Goal: Task Accomplishment & Management: Complete application form

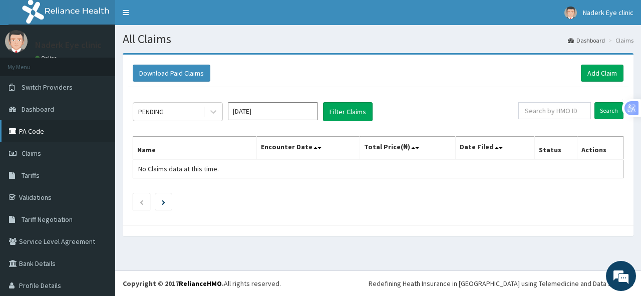
click at [41, 135] on link "PA Code" at bounding box center [57, 131] width 115 height 22
click at [593, 70] on link "Add Claim" at bounding box center [602, 73] width 43 height 17
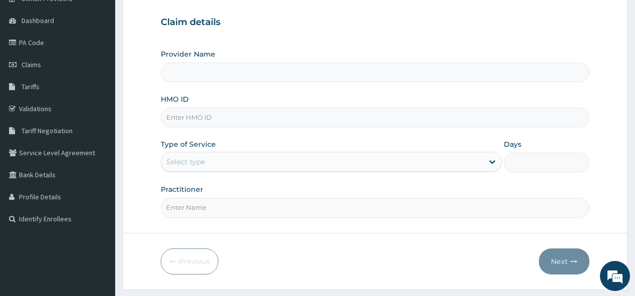
click at [185, 75] on input "Provider Name" at bounding box center [375, 73] width 428 height 20
type input "NADERK EYE CLINIC"
click at [211, 121] on input "HMO ID" at bounding box center [375, 118] width 428 height 20
type input "GBI/10431/A"
click at [181, 154] on div "Select type" at bounding box center [322, 162] width 322 height 16
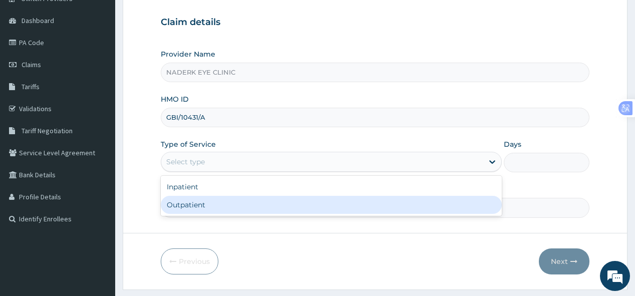
click at [185, 206] on div "Outpatient" at bounding box center [331, 205] width 341 height 18
type input "1"
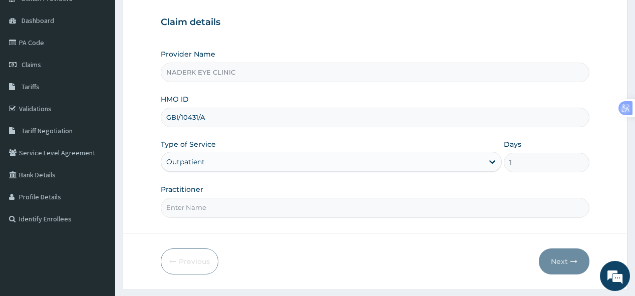
click at [194, 202] on input "Practitioner" at bounding box center [375, 208] width 428 height 20
type input "DR EGBE"
click at [569, 260] on button "Next" at bounding box center [564, 261] width 51 height 26
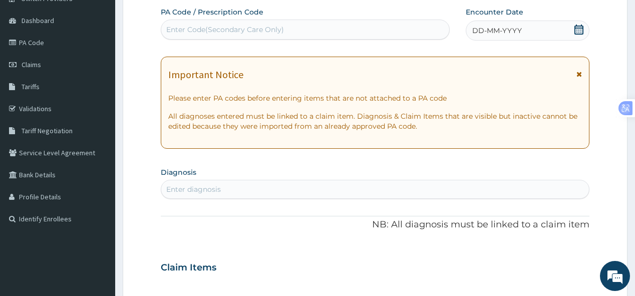
click at [184, 32] on div "Enter Code(Secondary Care Only)" at bounding box center [225, 30] width 118 height 10
click at [181, 30] on input "DRY" at bounding box center [174, 30] width 17 height 10
type input "DRYEYE"
drag, startPoint x: 213, startPoint y: 29, endPoint x: 149, endPoint y: 29, distance: 63.6
click at [149, 29] on form "Step 2 of 2 PA Code / Prescription Code Select is focused ,type to refine list,…" at bounding box center [375, 280] width 505 height 633
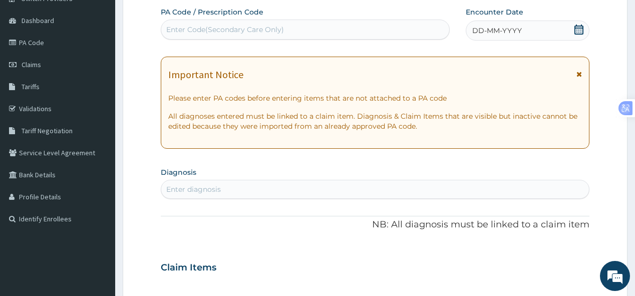
click at [178, 29] on div "Enter Code(Secondary Care Only)" at bounding box center [225, 30] width 118 height 10
type input "PA"
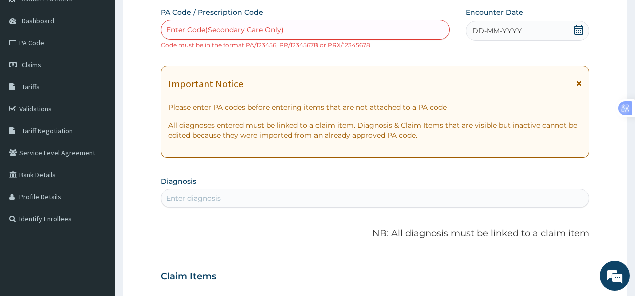
click at [206, 32] on div "Enter Code(Secondary Care Only)" at bounding box center [225, 30] width 118 height 10
paste input "PA/892453"
type input "PA/892453"
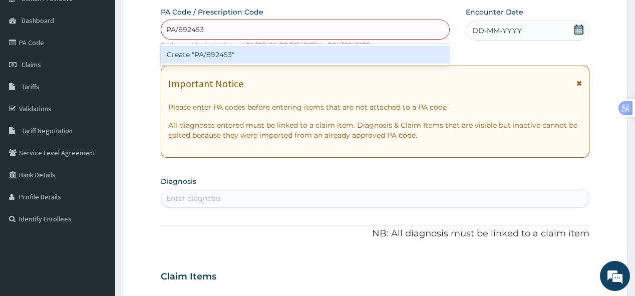
click at [200, 55] on div "Create "PA/892453"" at bounding box center [305, 55] width 289 height 18
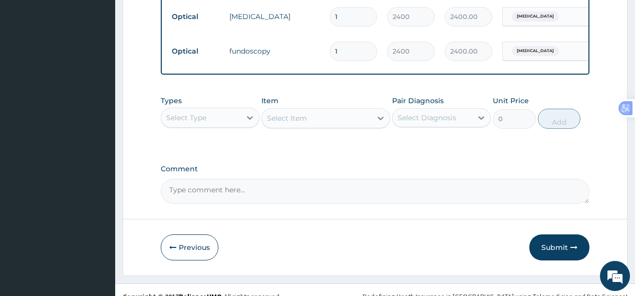
scroll to position [558, 0]
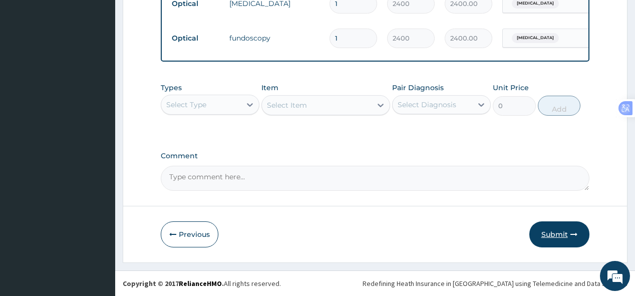
click at [558, 234] on button "Submit" at bounding box center [560, 234] width 60 height 26
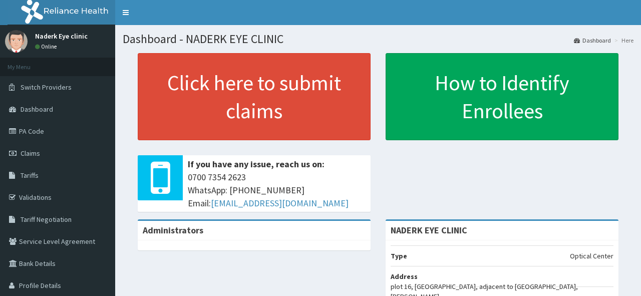
click at [40, 129] on link "PA Code" at bounding box center [57, 131] width 115 height 22
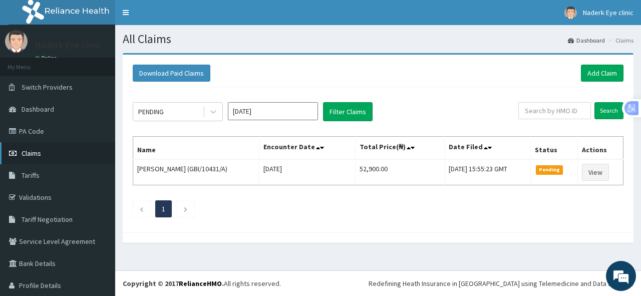
click at [34, 152] on span "Claims" at bounding box center [32, 153] width 20 height 9
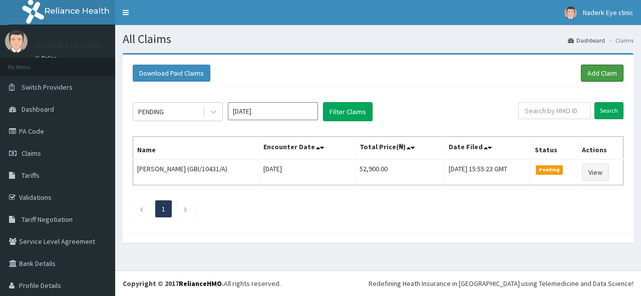
click at [585, 69] on link "Add Claim" at bounding box center [602, 73] width 43 height 17
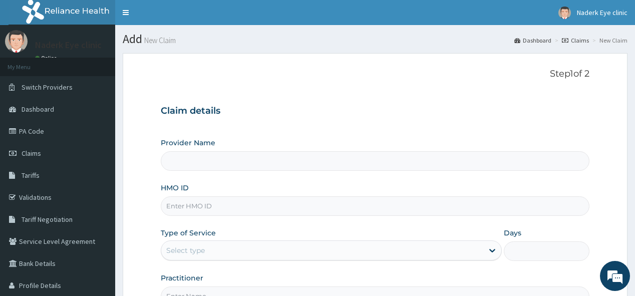
type input "NADERK EYE CLINIC"
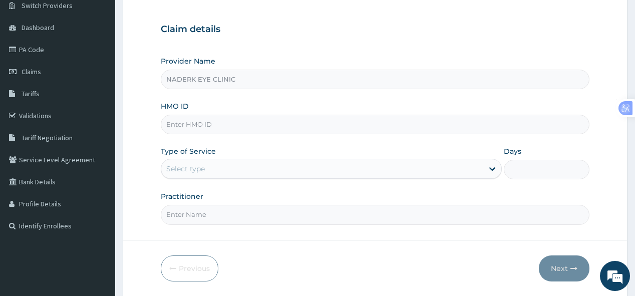
scroll to position [95, 0]
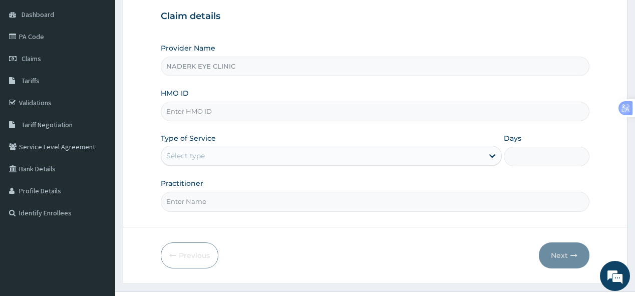
click at [208, 116] on input "HMO ID" at bounding box center [375, 112] width 428 height 20
type input "NTL/10051/A"
click at [174, 156] on div "Select type" at bounding box center [185, 156] width 39 height 10
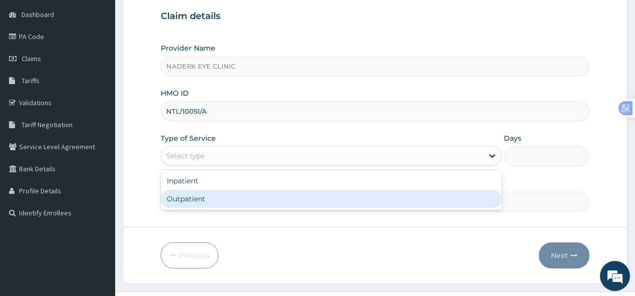
click at [176, 198] on div "Outpatient" at bounding box center [331, 199] width 341 height 18
type input "1"
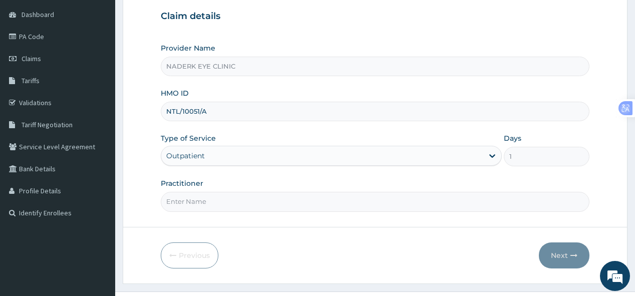
click at [174, 204] on input "Practitioner" at bounding box center [375, 202] width 428 height 20
type input "DR Egbe"
click at [560, 252] on button "Next" at bounding box center [564, 255] width 51 height 26
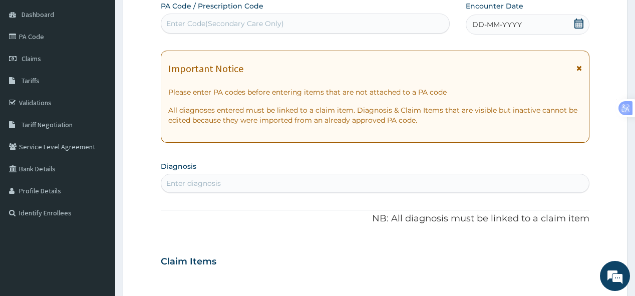
click at [192, 24] on div "Enter Code(Secondary Care Only)" at bounding box center [225, 24] width 118 height 10
click at [191, 23] on div "Enter Code(Secondary Care Only)" at bounding box center [225, 24] width 118 height 10
paste input "PA/ECA2BA"
type input "PA/ECA2BA"
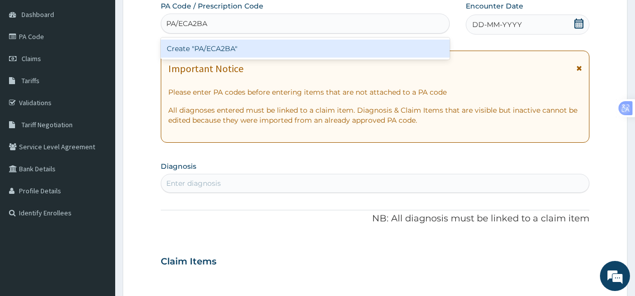
click at [206, 49] on div "Create "PA/ECA2BA"" at bounding box center [305, 49] width 289 height 18
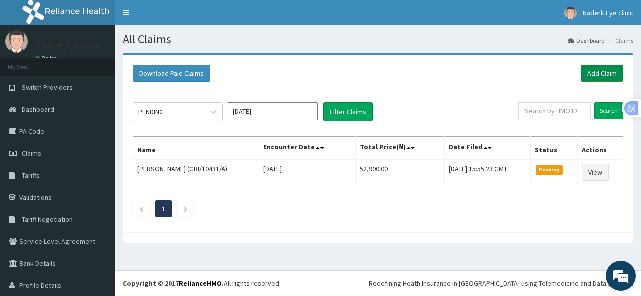
click at [590, 72] on link "Add Claim" at bounding box center [602, 73] width 43 height 17
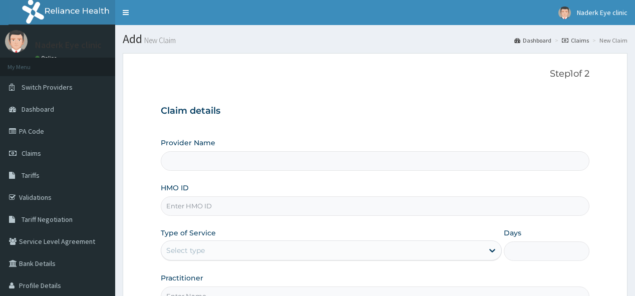
click at [201, 205] on input "HMO ID" at bounding box center [375, 206] width 428 height 20
type input "NADERK EYE CLINIC"
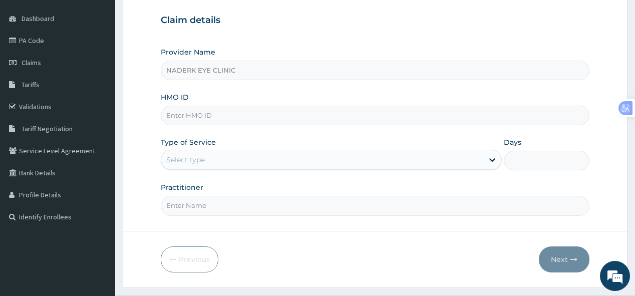
scroll to position [95, 0]
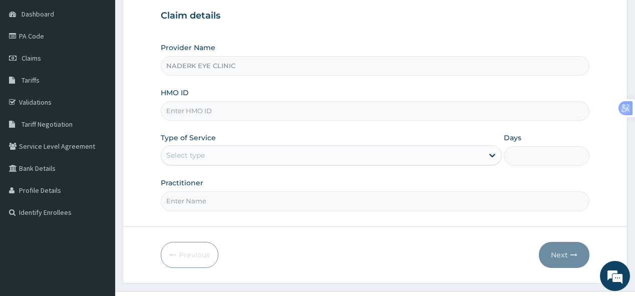
click at [193, 110] on input "HMO ID" at bounding box center [375, 111] width 428 height 20
type input "NTL/10051/B"
click at [179, 152] on div "Select type" at bounding box center [185, 155] width 39 height 10
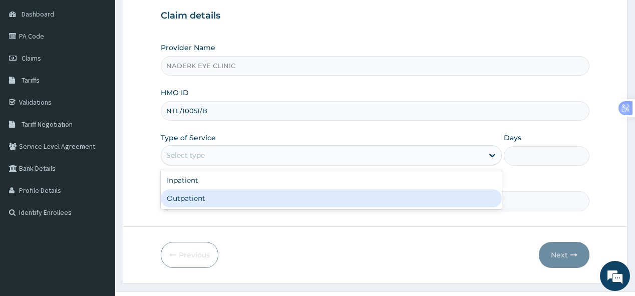
click at [200, 193] on div "Outpatient" at bounding box center [331, 198] width 341 height 18
type input "1"
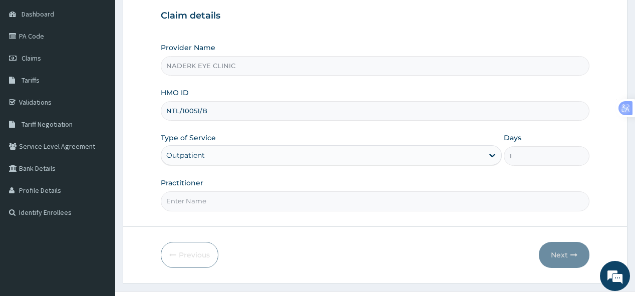
click at [246, 202] on input "Practitioner" at bounding box center [375, 201] width 428 height 20
type input "DR EGBE"
click at [560, 251] on button "Next" at bounding box center [564, 255] width 51 height 26
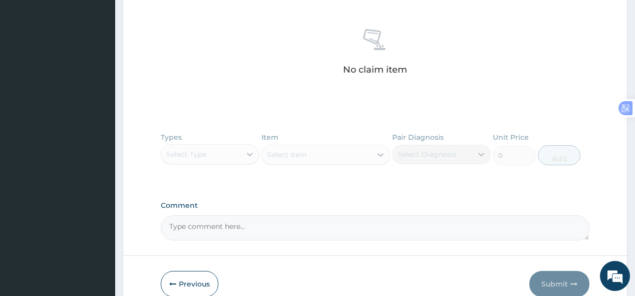
scroll to position [422, 0]
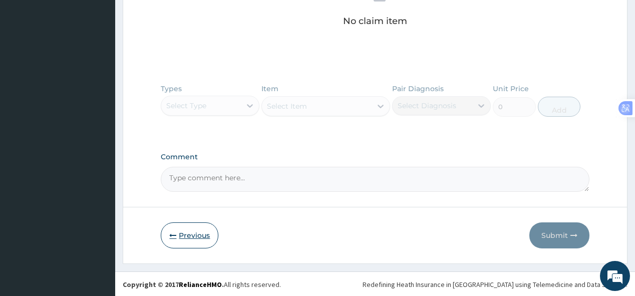
click at [184, 236] on button "Previous" at bounding box center [190, 235] width 58 height 26
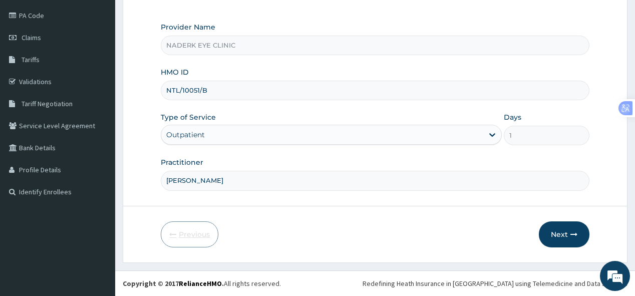
scroll to position [114, 0]
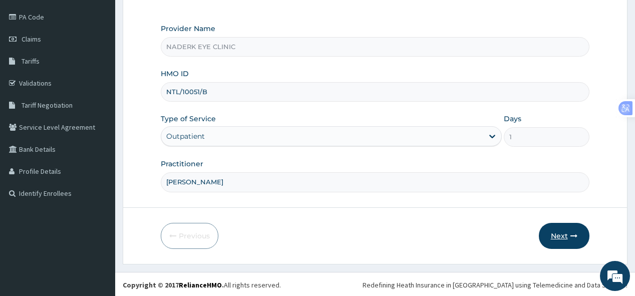
click at [565, 233] on button "Next" at bounding box center [564, 236] width 51 height 26
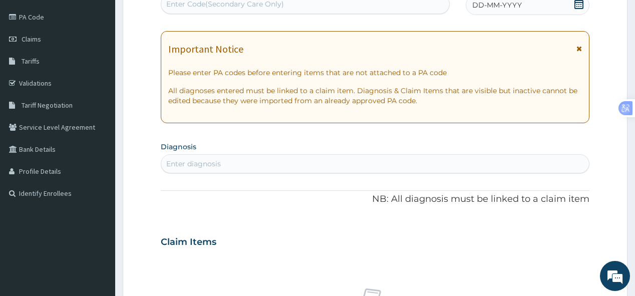
scroll to position [113, 0]
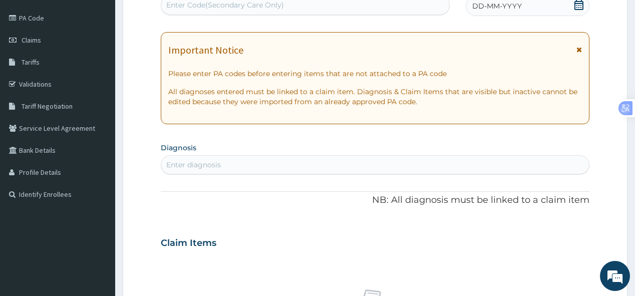
click at [194, 9] on div "Enter Code(Secondary Care Only)" at bounding box center [225, 5] width 118 height 10
paste input "PA/E19239"
type input "PA/E19239"
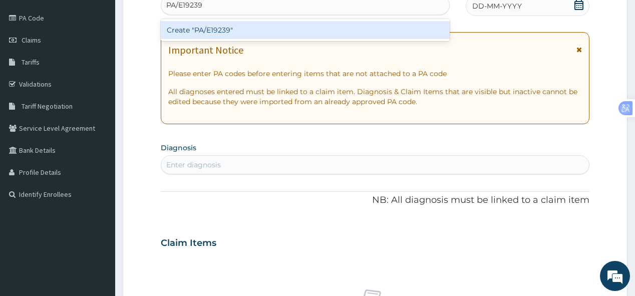
click at [214, 32] on div "Create "PA/E19239"" at bounding box center [305, 30] width 289 height 18
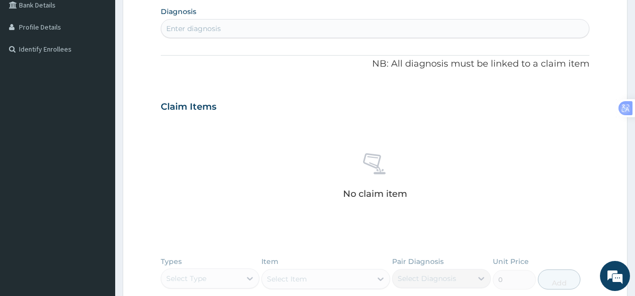
scroll to position [431, 0]
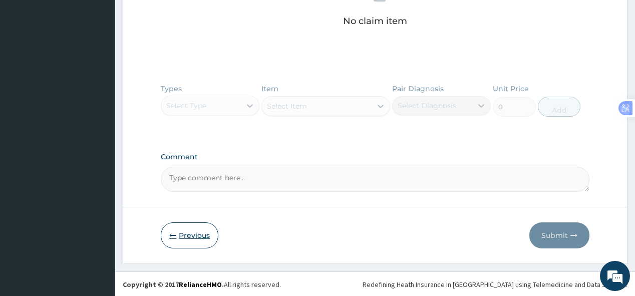
click at [190, 227] on button "Previous" at bounding box center [190, 235] width 58 height 26
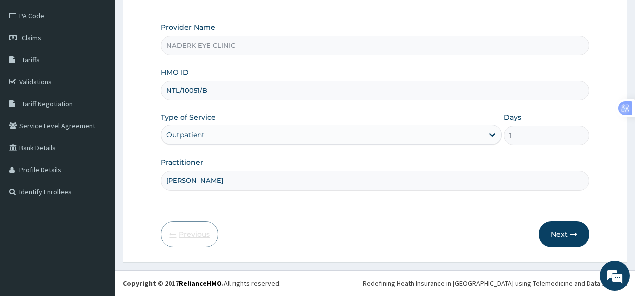
scroll to position [114, 0]
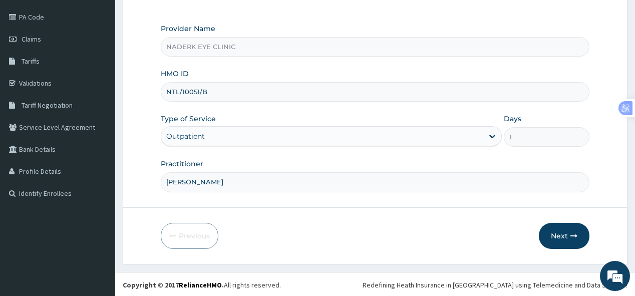
drag, startPoint x: 216, startPoint y: 88, endPoint x: 161, endPoint y: 96, distance: 55.7
click at [161, 96] on div "NTL/10051/B" at bounding box center [375, 92] width 428 height 20
type input "IHF/10005/A"
click at [560, 232] on button "Next" at bounding box center [564, 236] width 51 height 26
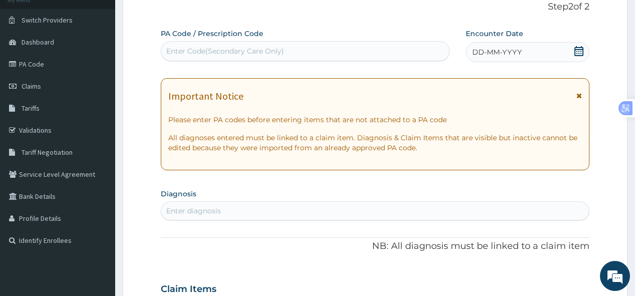
scroll to position [72, 0]
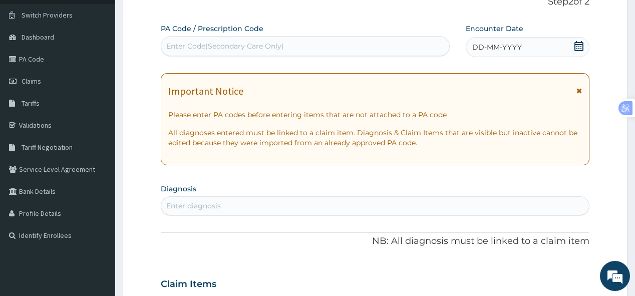
click at [222, 45] on div "Enter Code(Secondary Care Only)" at bounding box center [225, 46] width 118 height 10
paste input "PA/EEF98C"
type input "PA/EEF98C"
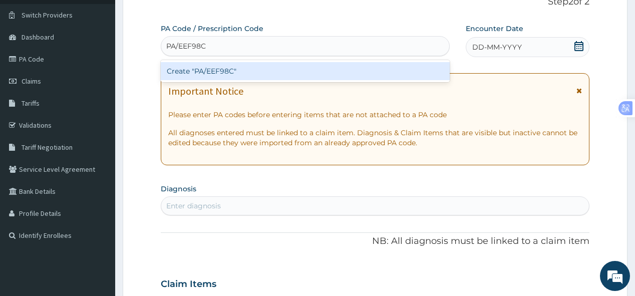
click at [202, 70] on div "Create "PA/EEF98C"" at bounding box center [305, 71] width 289 height 18
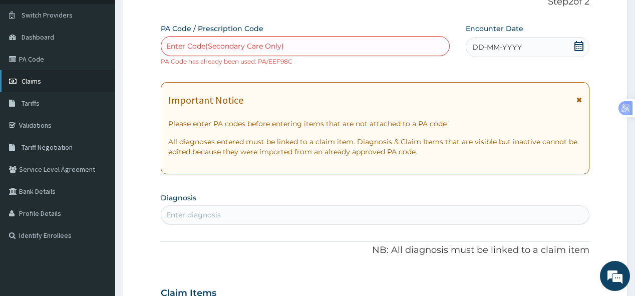
click at [33, 84] on span "Claims" at bounding box center [32, 81] width 20 height 9
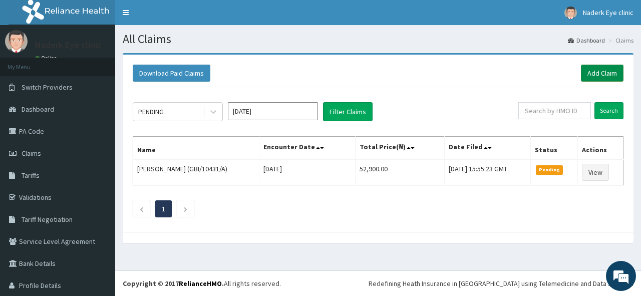
click at [586, 72] on link "Add Claim" at bounding box center [602, 73] width 43 height 17
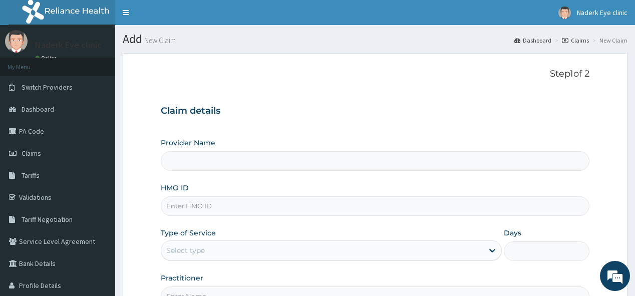
scroll to position [114, 0]
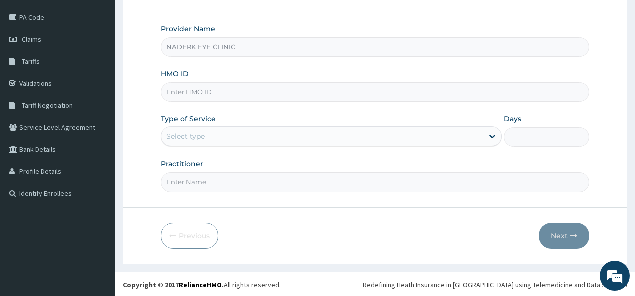
type input "NADERK EYE CLINIC"
click at [194, 137] on div "Select type" at bounding box center [185, 136] width 39 height 10
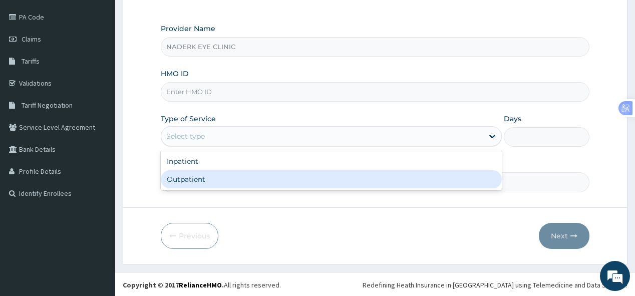
click at [196, 177] on div "Outpatient" at bounding box center [331, 179] width 341 height 18
type input "1"
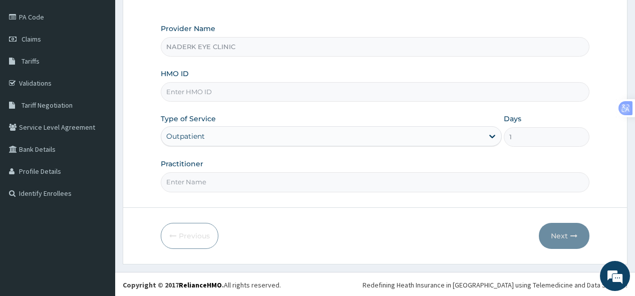
click at [183, 96] on input "HMO ID" at bounding box center [375, 92] width 428 height 20
type input "IHF/10005/A"
drag, startPoint x: 224, startPoint y: 184, endPoint x: 220, endPoint y: 201, distance: 17.0
click at [223, 186] on input "Practitioner" at bounding box center [375, 182] width 428 height 20
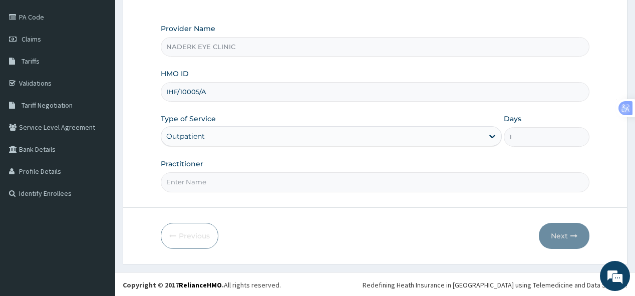
click at [181, 182] on input "Practitioner" at bounding box center [375, 182] width 428 height 20
click at [194, 182] on input "Practitioner" at bounding box center [375, 182] width 428 height 20
type input "[PERSON_NAME]"
click at [563, 234] on button "Next" at bounding box center [564, 236] width 51 height 26
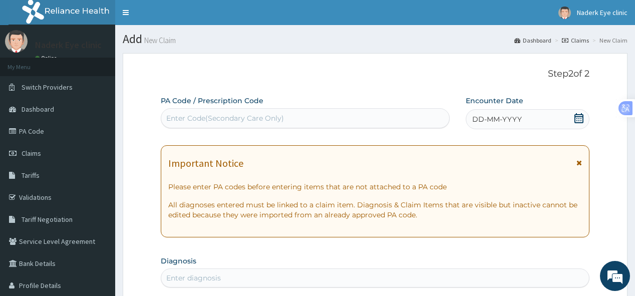
click at [196, 116] on div "Enter Code(Secondary Care Only)" at bounding box center [225, 118] width 118 height 10
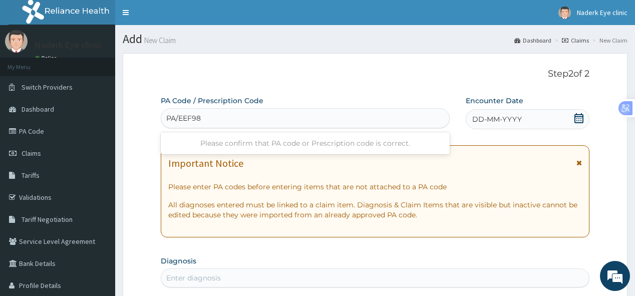
type input "PA/EEF98C"
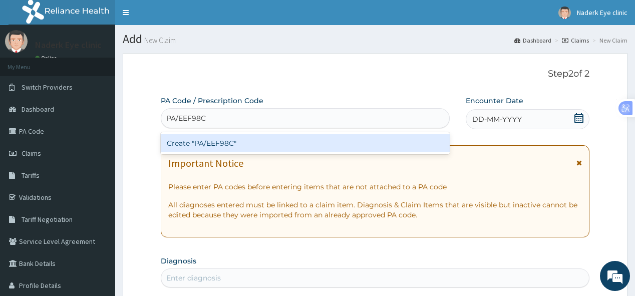
click at [213, 145] on div "Create "PA/EEF98C"" at bounding box center [305, 143] width 289 height 18
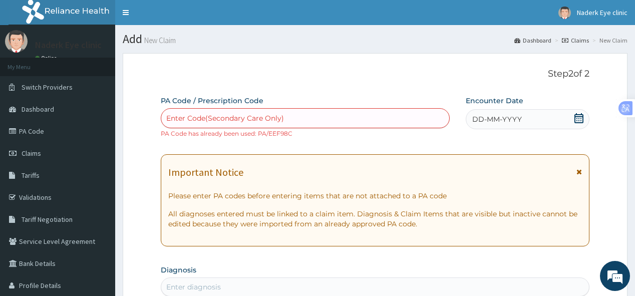
click at [194, 111] on div "Enter Code(Secondary Care Only)" at bounding box center [305, 118] width 288 height 16
paste input "PA/EEF98C"
type input "PA/EEF98C"
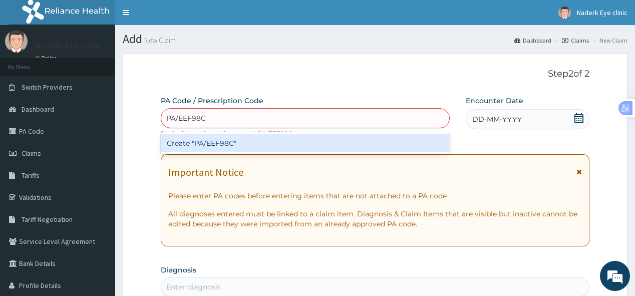
click at [214, 146] on div "Create "PA/EEF98C"" at bounding box center [305, 143] width 289 height 18
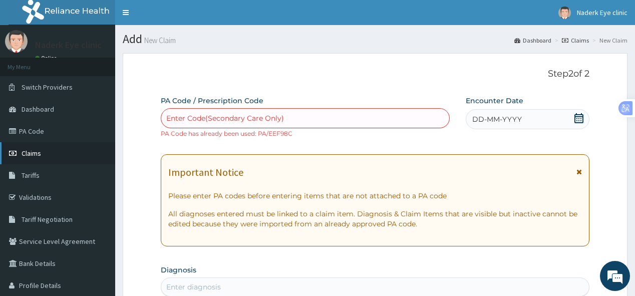
click at [33, 151] on span "Claims" at bounding box center [32, 153] width 20 height 9
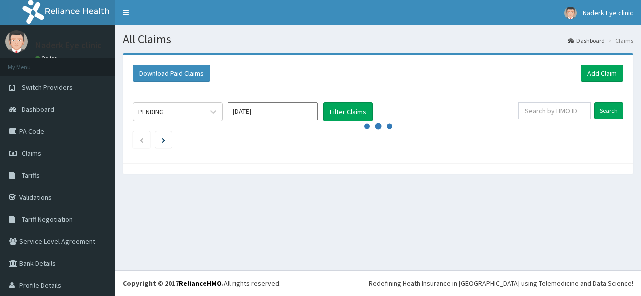
click at [544, 111] on input "text" at bounding box center [554, 110] width 73 height 17
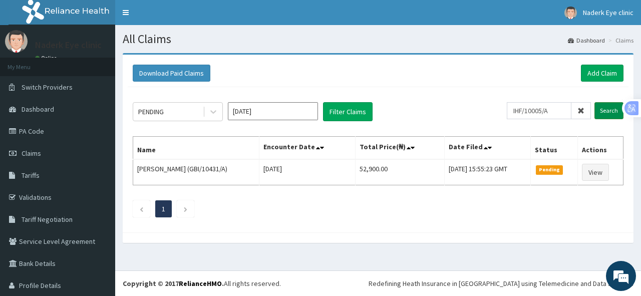
type input "IHF/10005/A"
click at [599, 108] on input "Search" at bounding box center [609, 110] width 29 height 17
click at [596, 74] on link "Add Claim" at bounding box center [602, 73] width 43 height 17
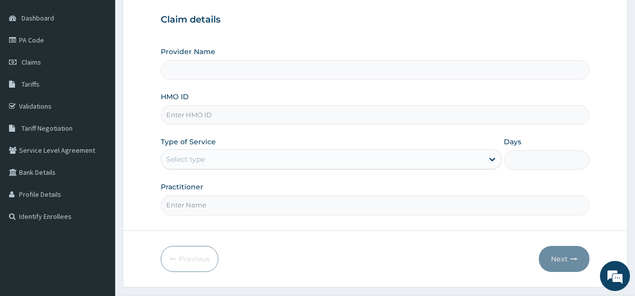
scroll to position [94, 0]
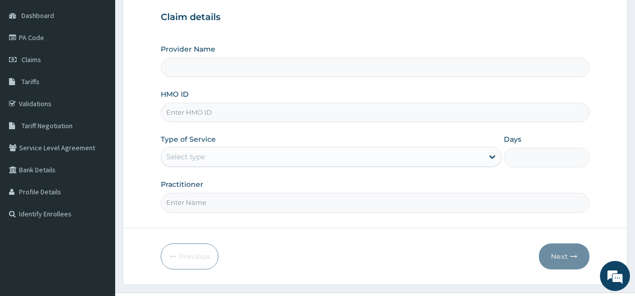
type input "NADERK EYE CLINIC"
click at [194, 118] on input "HMO ID" at bounding box center [375, 113] width 428 height 20
type input "IHF/10005/C"
click at [200, 158] on div "Select type" at bounding box center [185, 157] width 39 height 10
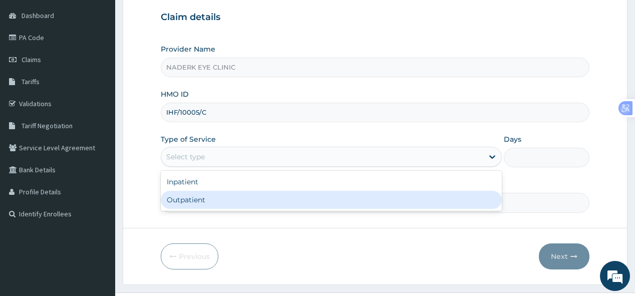
click at [191, 197] on div "Outpatient" at bounding box center [331, 200] width 341 height 18
type input "1"
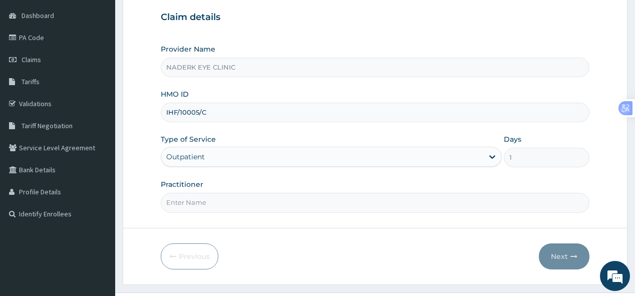
click at [200, 202] on input "Practitioner" at bounding box center [375, 203] width 428 height 20
type input "[PERSON_NAME]"
click at [567, 255] on button "Next" at bounding box center [564, 256] width 51 height 26
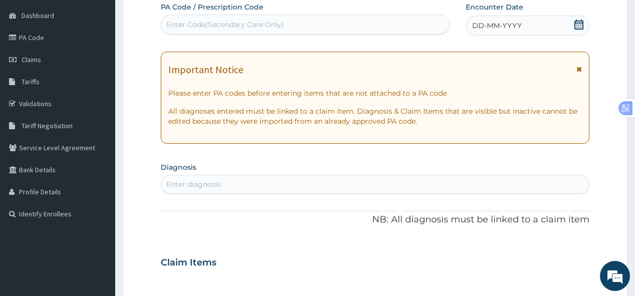
click at [189, 27] on div "Enter Code(Secondary Care Only)" at bounding box center [225, 25] width 118 height 10
click at [233, 23] on div "Enter Code(Secondary Care Only)" at bounding box center [225, 25] width 118 height 10
paste input "PA/220AB1"
type input "PA/220AB1"
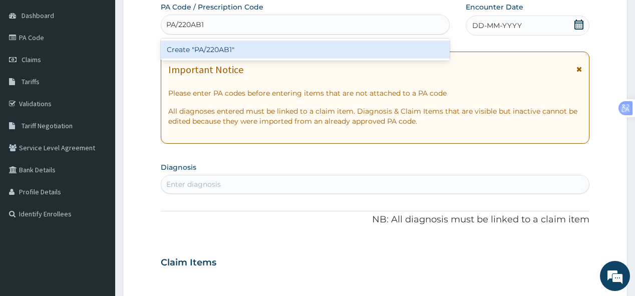
click at [216, 50] on div "Create "PA/220AB1"" at bounding box center [305, 50] width 289 height 18
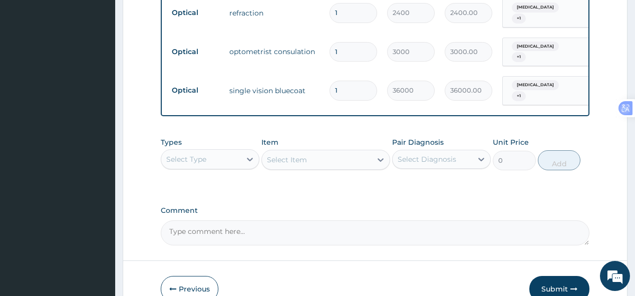
scroll to position [488, 0]
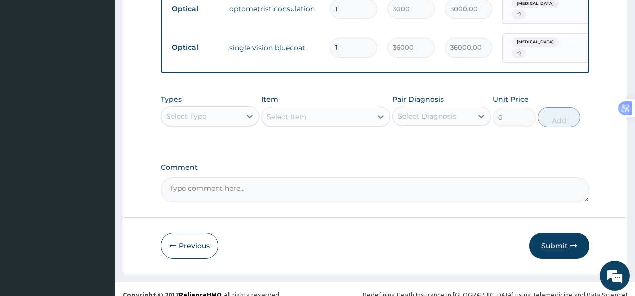
click at [550, 234] on button "Submit" at bounding box center [560, 246] width 60 height 26
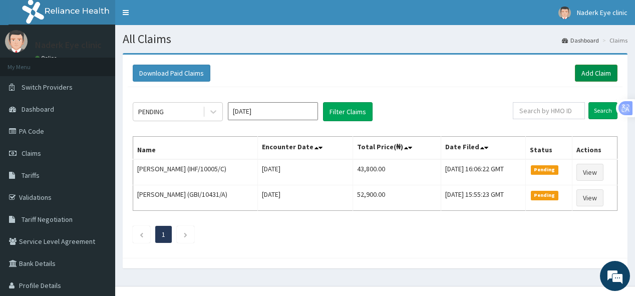
click at [586, 72] on link "Add Claim" at bounding box center [596, 73] width 43 height 17
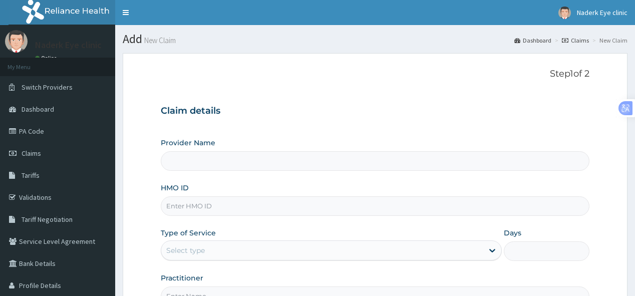
type input "NADERK EYE CLINIC"
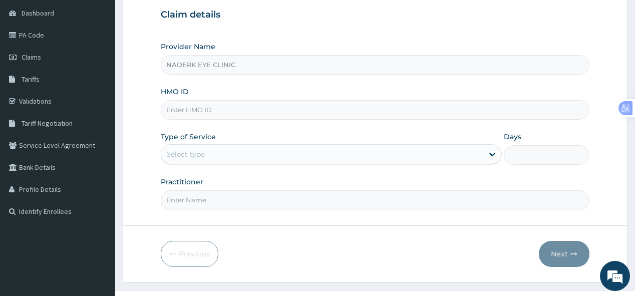
scroll to position [98, 0]
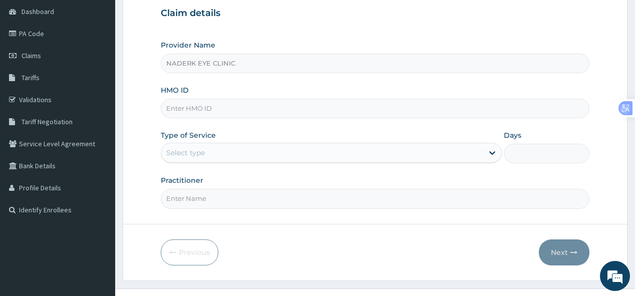
click at [180, 108] on input "HMO ID" at bounding box center [375, 109] width 428 height 20
type input "IHF/10005/C"
click at [210, 154] on div "Select type" at bounding box center [322, 153] width 322 height 16
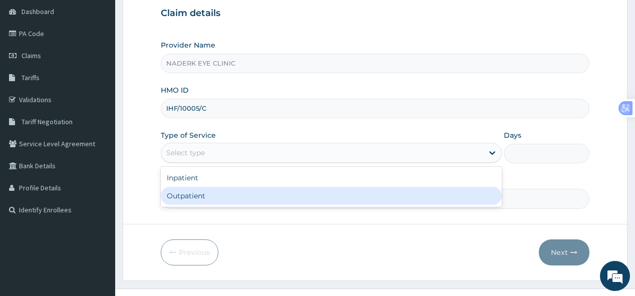
click at [205, 193] on div "Outpatient" at bounding box center [331, 196] width 341 height 18
type input "1"
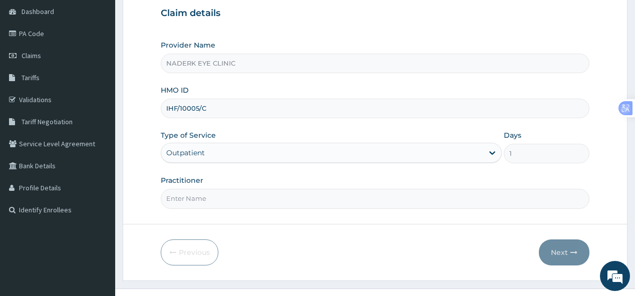
click at [203, 193] on input "Practitioner" at bounding box center [375, 199] width 428 height 20
type input "DR EGBE"
click at [559, 249] on button "Next" at bounding box center [564, 252] width 51 height 26
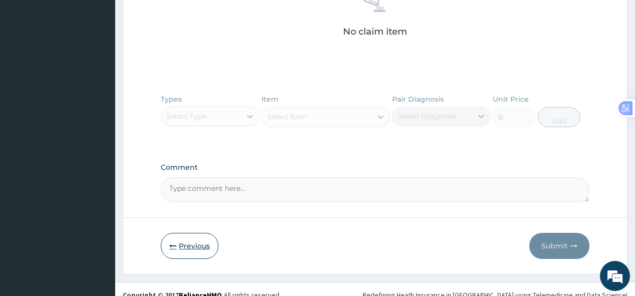
click at [195, 239] on button "Previous" at bounding box center [190, 246] width 58 height 26
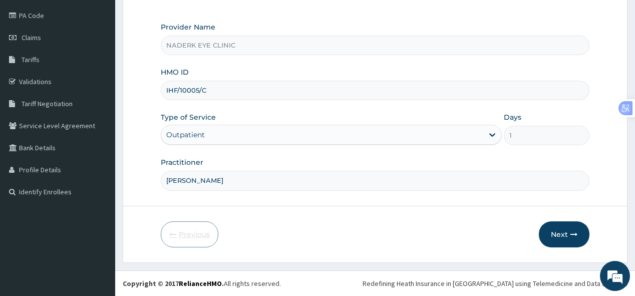
scroll to position [114, 0]
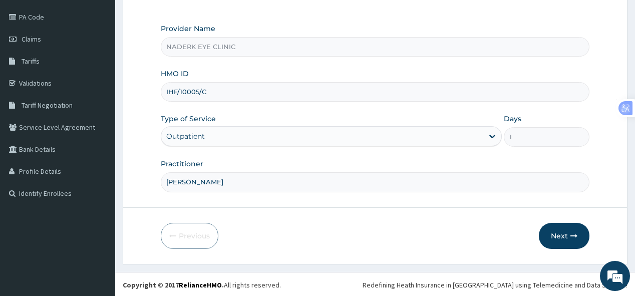
click at [207, 94] on input "IHF/10005/C" at bounding box center [375, 92] width 428 height 20
type input "IHF/10005/A"
click at [562, 236] on button "Next" at bounding box center [564, 236] width 51 height 26
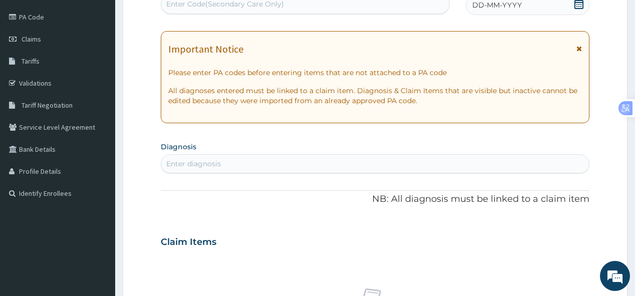
click at [232, 8] on div "Enter Code(Secondary Care Only)" at bounding box center [225, 4] width 118 height 10
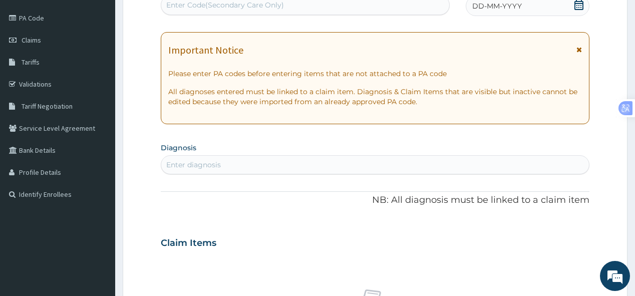
paste input "PA/C3E8AD"
type input "PA/C3E8AD"
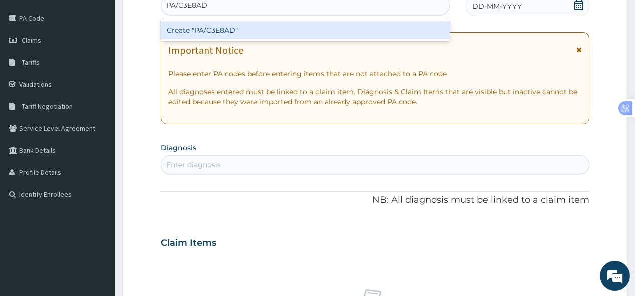
click at [226, 28] on div "Create "PA/C3E8AD"" at bounding box center [305, 30] width 289 height 18
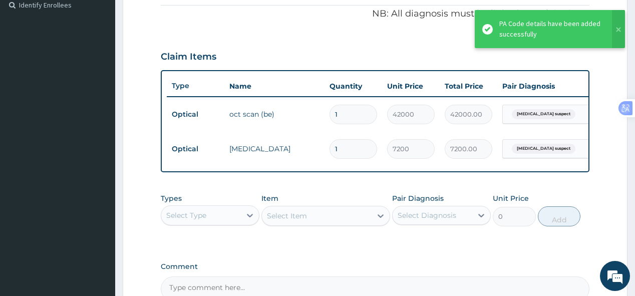
scroll to position [418, 0]
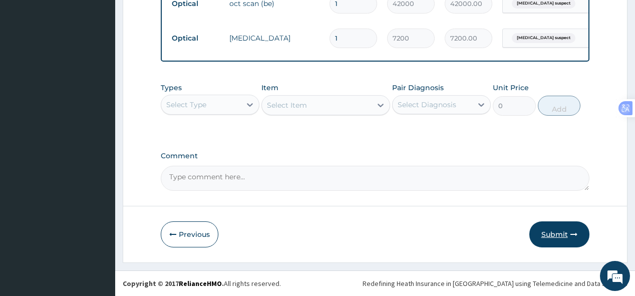
click at [551, 230] on button "Submit" at bounding box center [560, 234] width 60 height 26
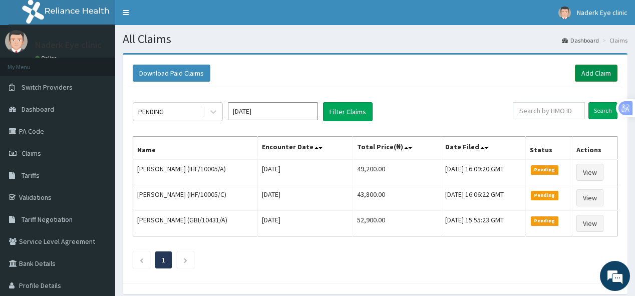
click at [590, 73] on link "Add Claim" at bounding box center [596, 73] width 43 height 17
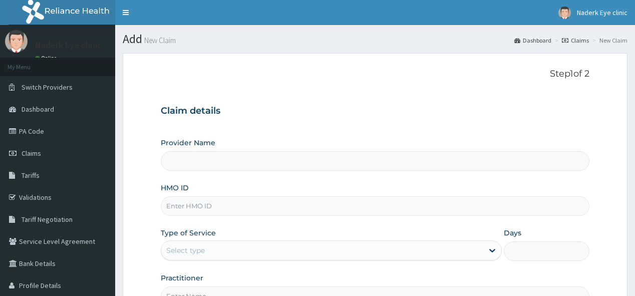
scroll to position [88, 0]
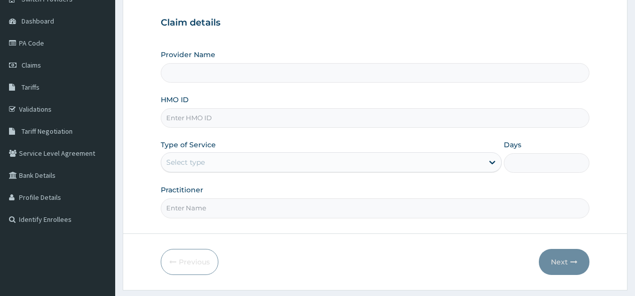
click at [198, 124] on input "HMO ID" at bounding box center [375, 118] width 428 height 20
click at [194, 74] on input "Provider Name" at bounding box center [375, 73] width 428 height 20
type input "NADERK EYE CLINIC"
click at [192, 115] on input "HMO ID" at bounding box center [375, 118] width 428 height 20
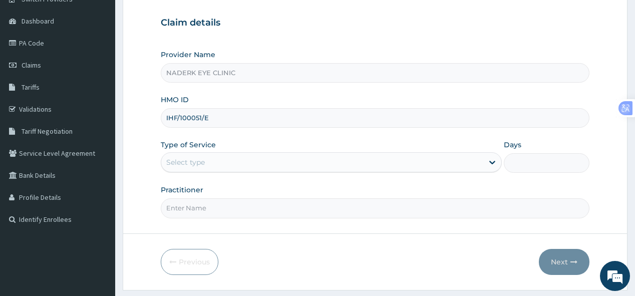
type input "IHF/100051/E"
click at [220, 162] on div "Select type" at bounding box center [322, 162] width 322 height 16
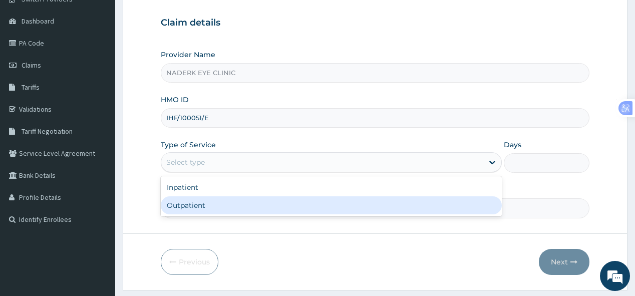
scroll to position [0, 0]
click at [211, 205] on div "Outpatient" at bounding box center [331, 205] width 341 height 18
type input "1"
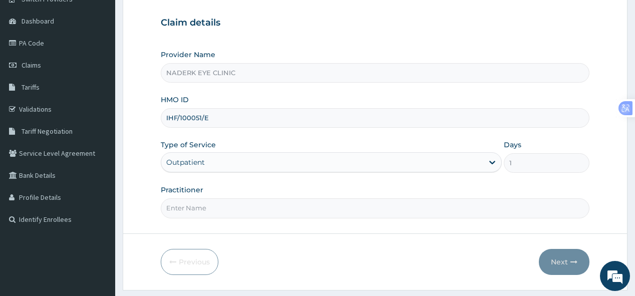
click at [212, 204] on input "Practitioner" at bounding box center [375, 208] width 428 height 20
type input "DR EGBE"
click at [565, 263] on button "Next" at bounding box center [564, 262] width 51 height 26
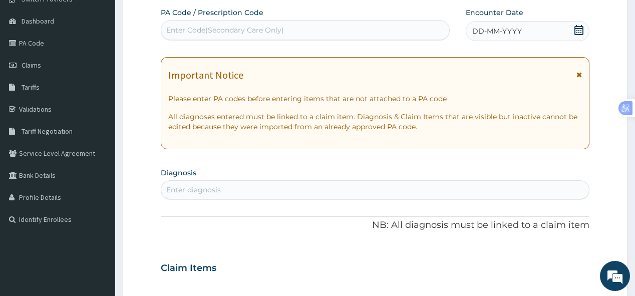
click at [243, 27] on div "Enter Code(Secondary Care Only)" at bounding box center [225, 30] width 118 height 10
paste input "PA/542A14"
type input "PA/542A14"
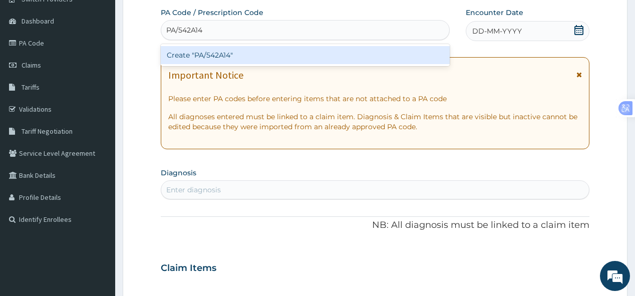
click at [229, 55] on div "Create "PA/542A14"" at bounding box center [305, 55] width 289 height 18
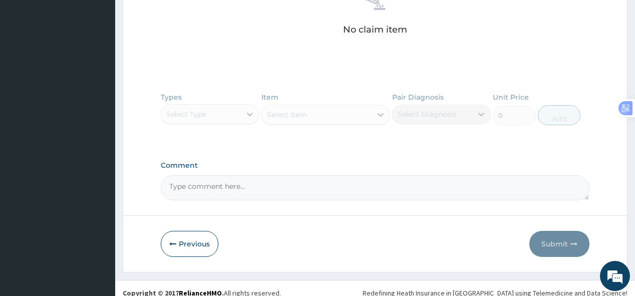
scroll to position [431, 0]
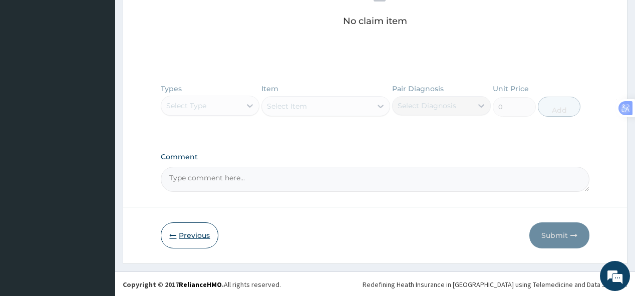
click at [201, 231] on button "Previous" at bounding box center [190, 235] width 58 height 26
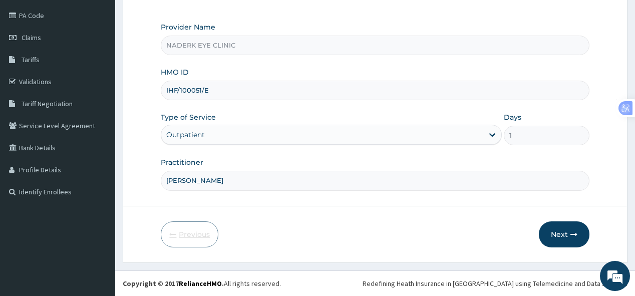
scroll to position [114, 0]
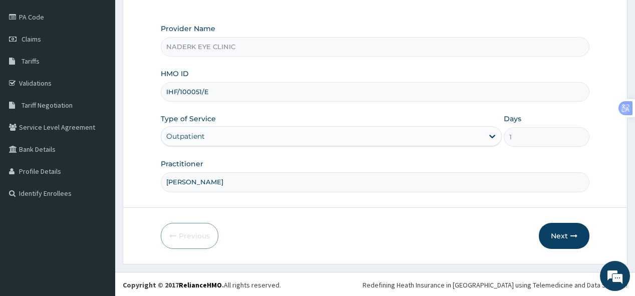
click at [195, 92] on input "IHF/100051/E" at bounding box center [375, 92] width 428 height 20
click at [196, 92] on input "IHF/100051/E" at bounding box center [375, 92] width 428 height 20
click at [196, 90] on input "IHF/10051/E" at bounding box center [375, 92] width 428 height 20
click at [188, 90] on input "IHF/1005/E" at bounding box center [375, 92] width 428 height 20
type input "IHF/10005/E"
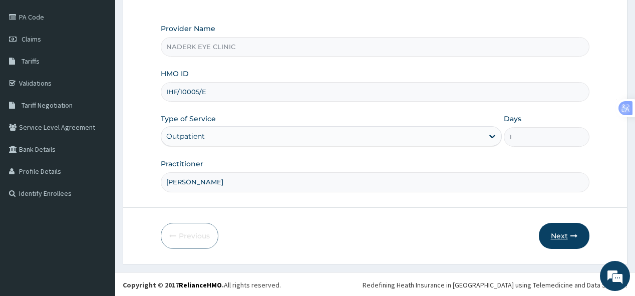
click at [563, 231] on button "Next" at bounding box center [564, 236] width 51 height 26
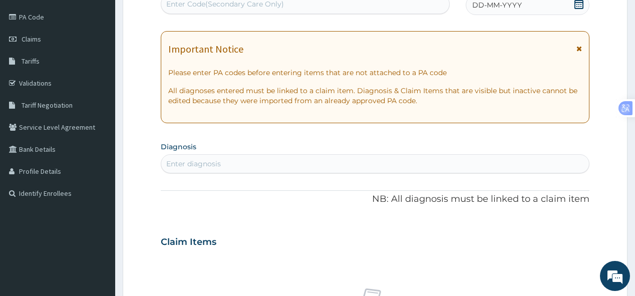
click at [211, 7] on div "Enter Code(Secondary Care Only)" at bounding box center [225, 4] width 118 height 10
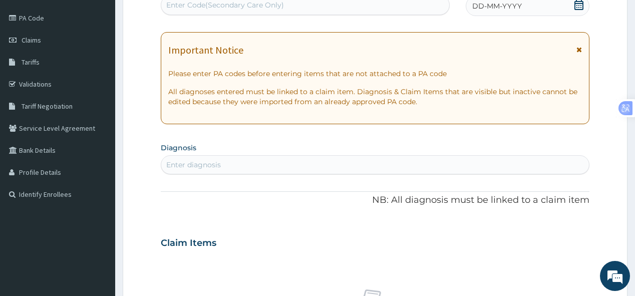
paste input "PA/542A14"
type input "PA/542A14"
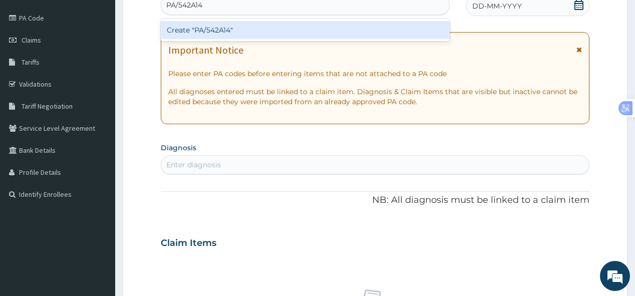
click at [220, 32] on div "Create "PA/542A14"" at bounding box center [305, 30] width 289 height 18
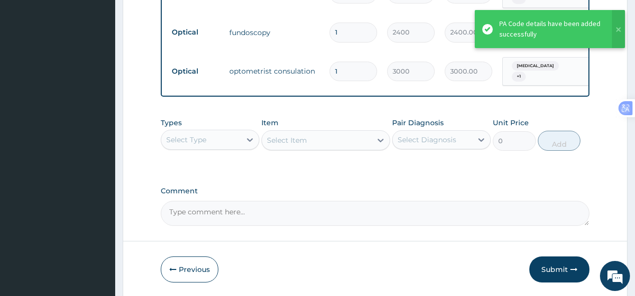
scroll to position [523, 0]
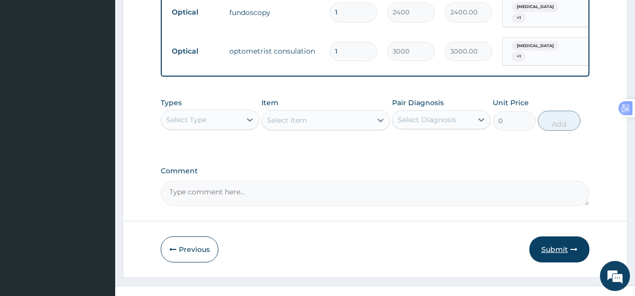
click at [556, 237] on button "Submit" at bounding box center [560, 249] width 60 height 26
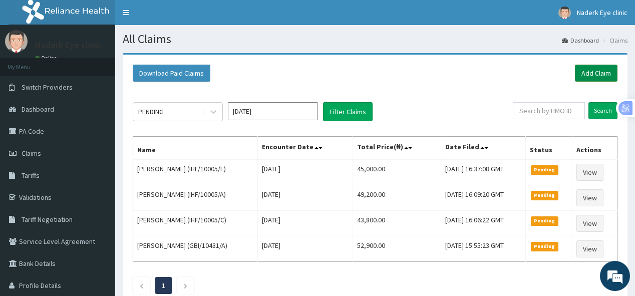
click at [602, 74] on link "Add Claim" at bounding box center [596, 73] width 43 height 17
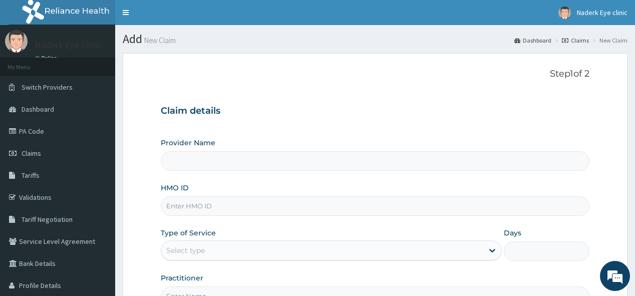
type input "NADERK EYE CLINIC"
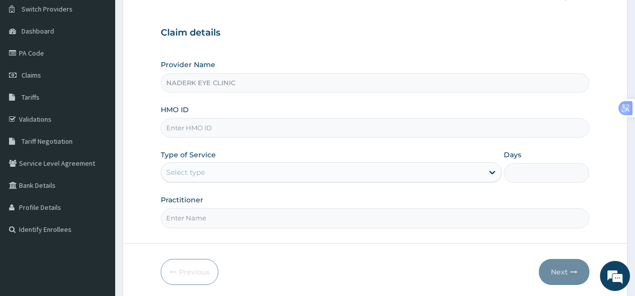
scroll to position [84, 0]
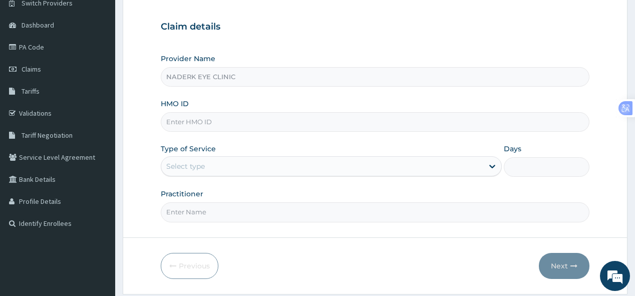
click at [210, 124] on input "HMO ID" at bounding box center [375, 122] width 428 height 20
type input "IHF/10005/A"
click at [216, 165] on div "Select type" at bounding box center [322, 166] width 322 height 16
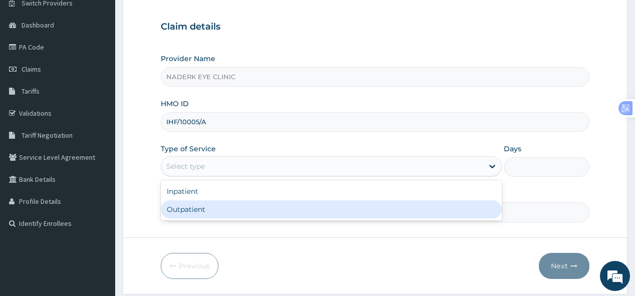
click at [199, 208] on div "Outpatient" at bounding box center [331, 209] width 341 height 18
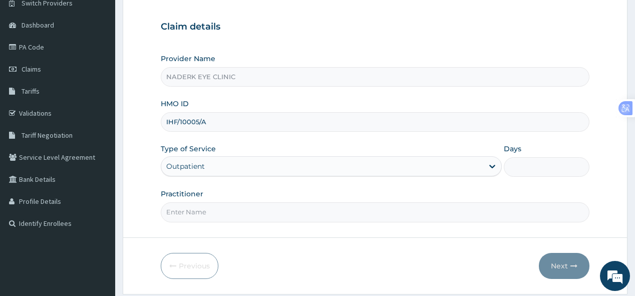
type input "1"
click at [195, 213] on input "Practitioner" at bounding box center [375, 212] width 428 height 20
type input "DR EGBE"
click at [565, 265] on button "Next" at bounding box center [564, 266] width 51 height 26
